Goal: Transaction & Acquisition: Purchase product/service

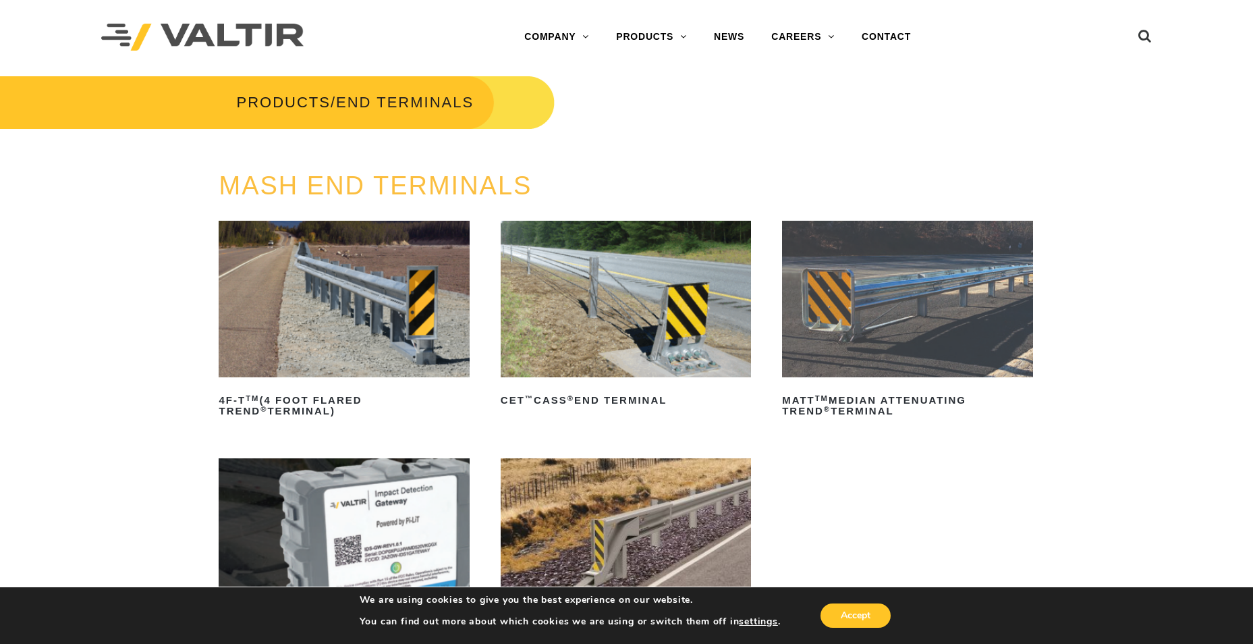
click at [412, 102] on span "END TERMINALS" at bounding box center [405, 102] width 138 height 17
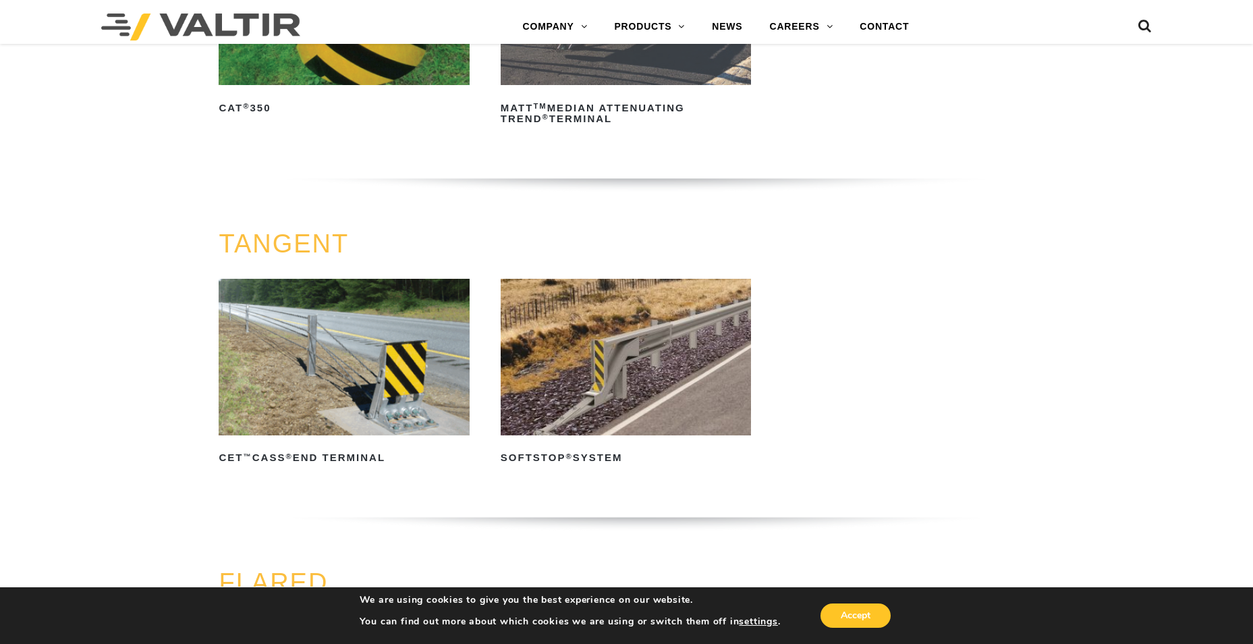
scroll to position [405, 0]
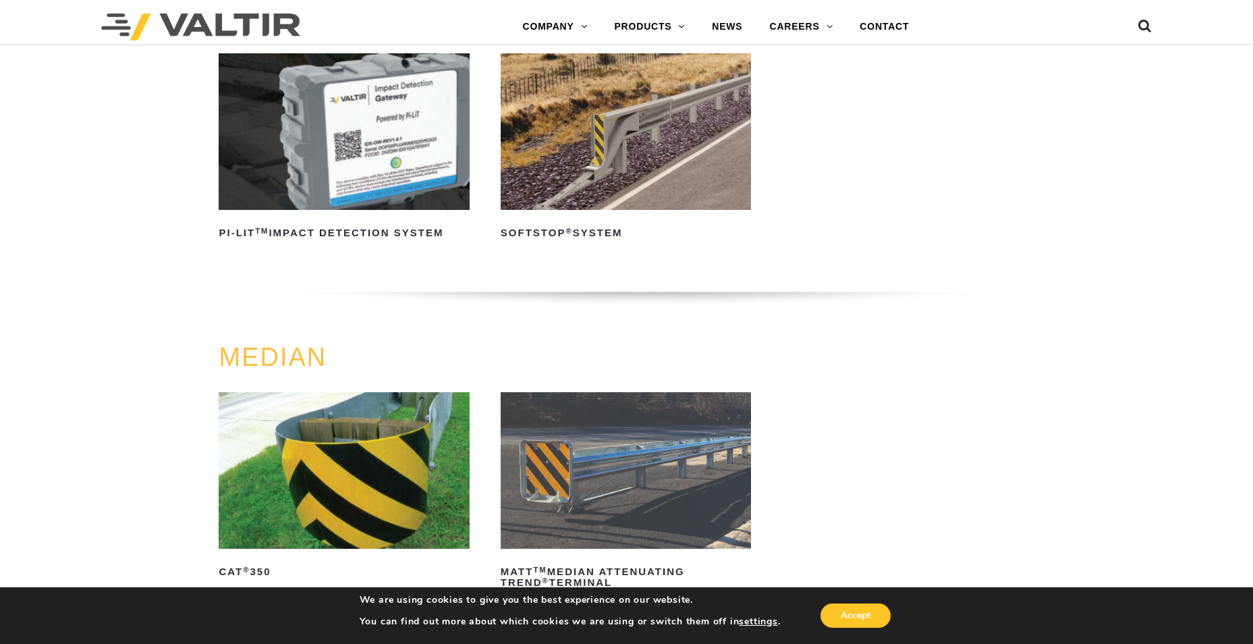
click at [662, 174] on img at bounding box center [626, 131] width 250 height 157
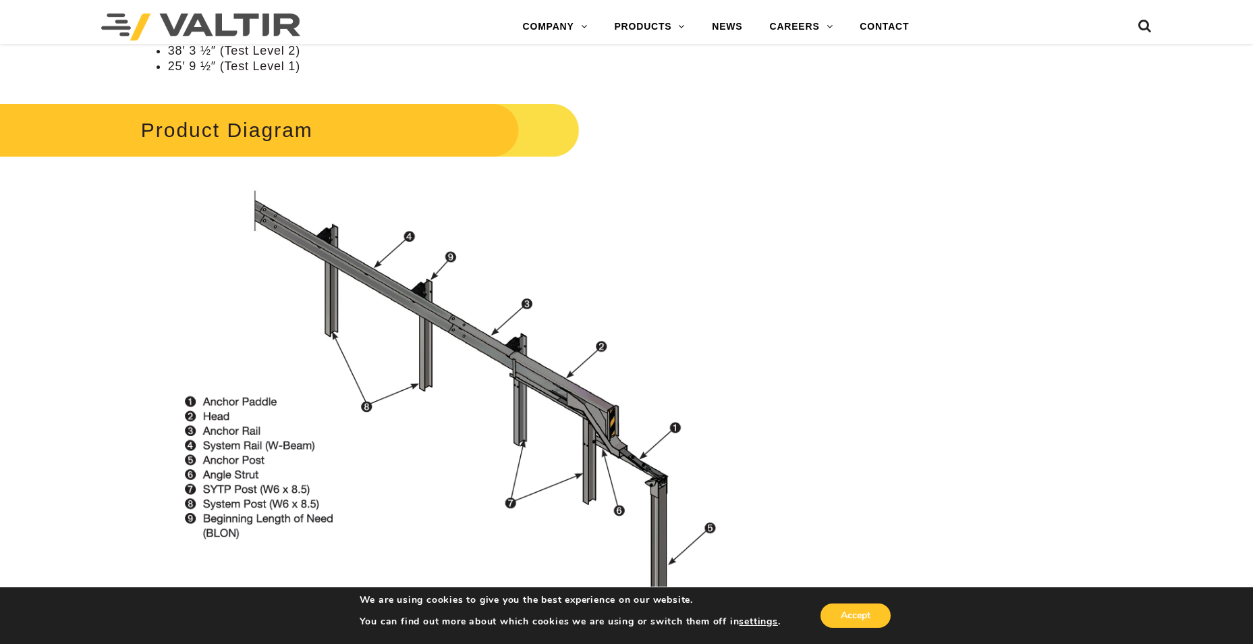
scroll to position [1214, 0]
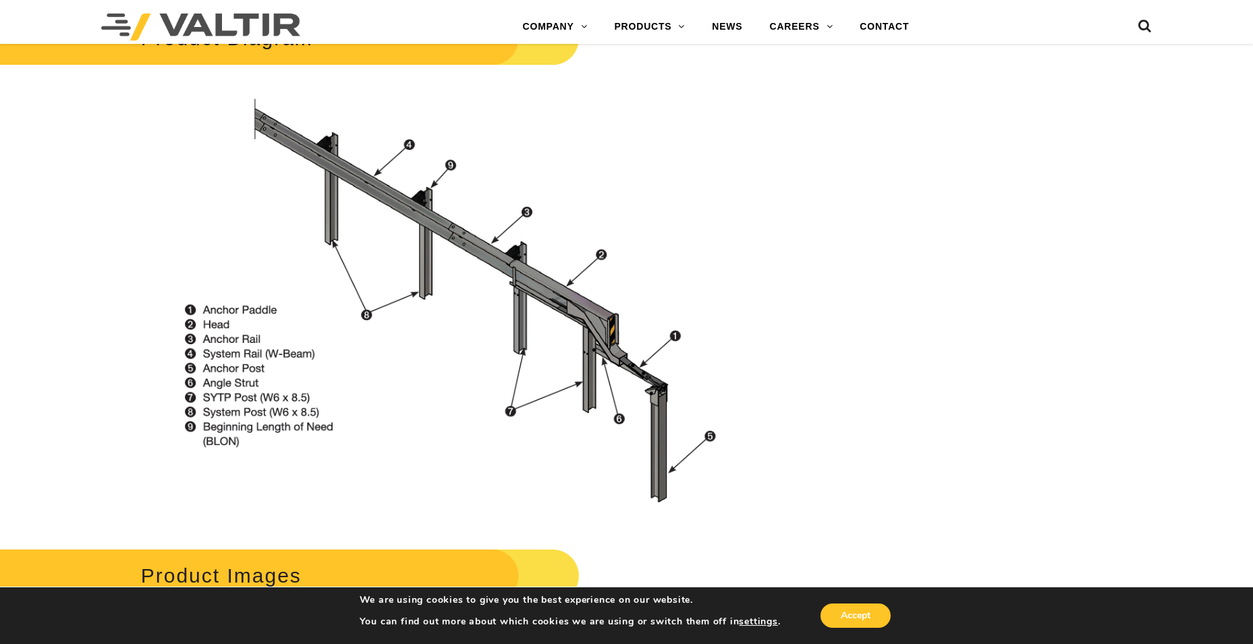
drag, startPoint x: 655, startPoint y: 190, endPoint x: 633, endPoint y: 203, distance: 25.7
click at [633, 203] on img at bounding box center [470, 303] width 658 height 441
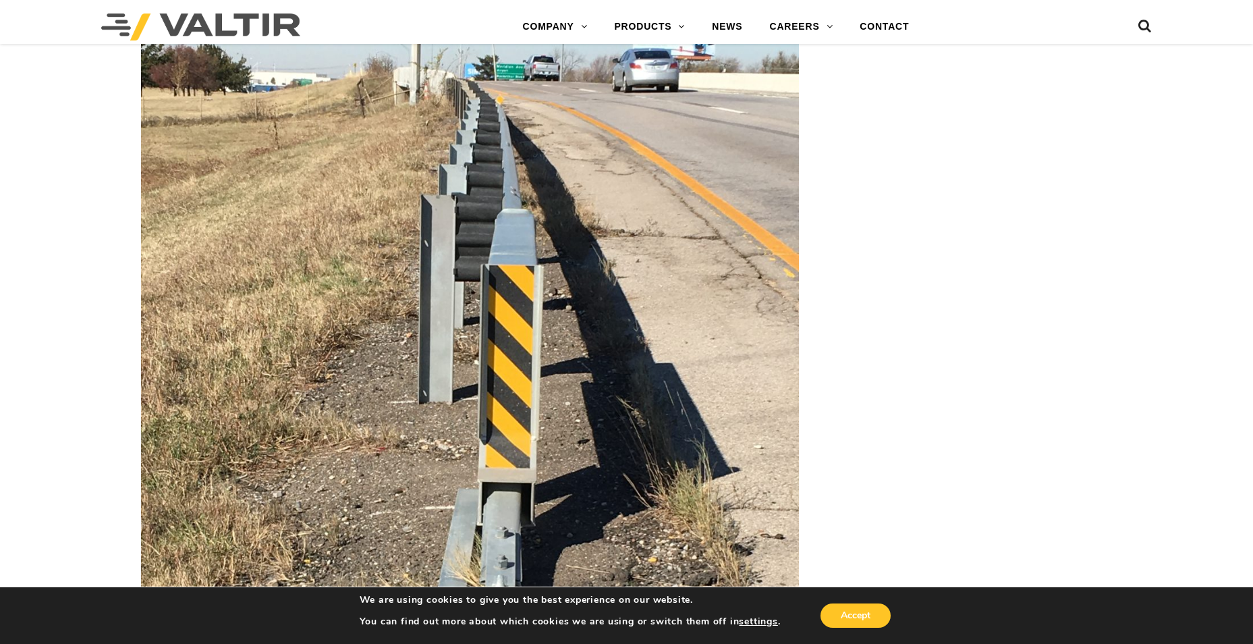
scroll to position [2631, 0]
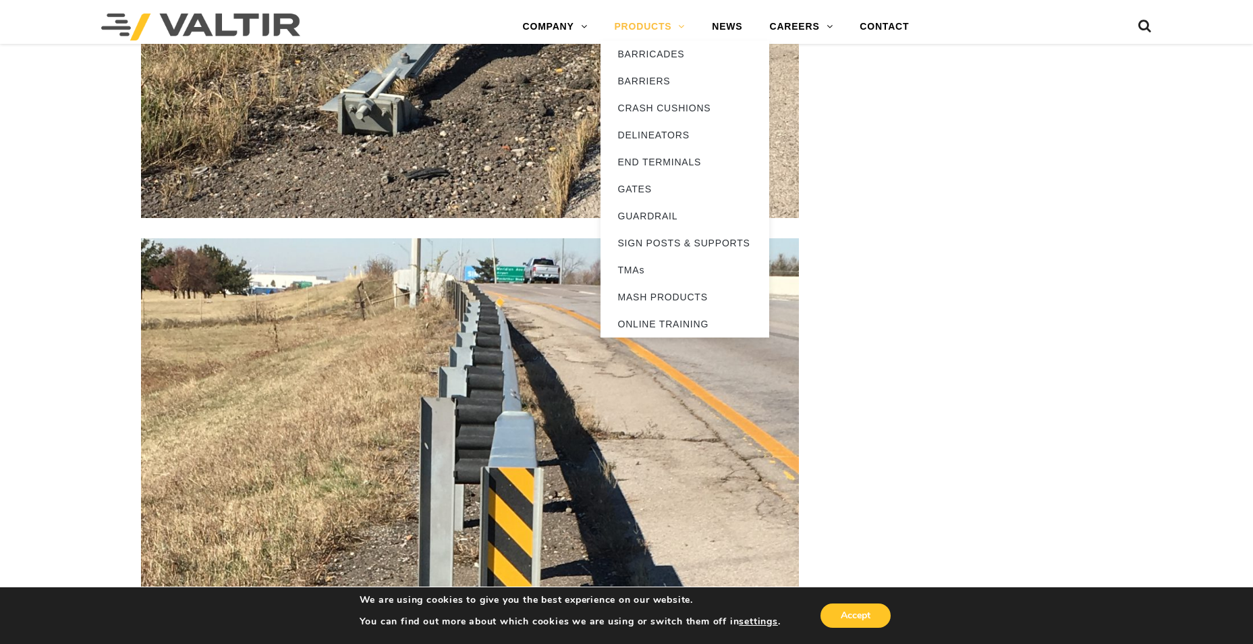
click at [665, 30] on link "PRODUCTS" at bounding box center [649, 26] width 98 height 27
